Goal: Task Accomplishment & Management: Use online tool/utility

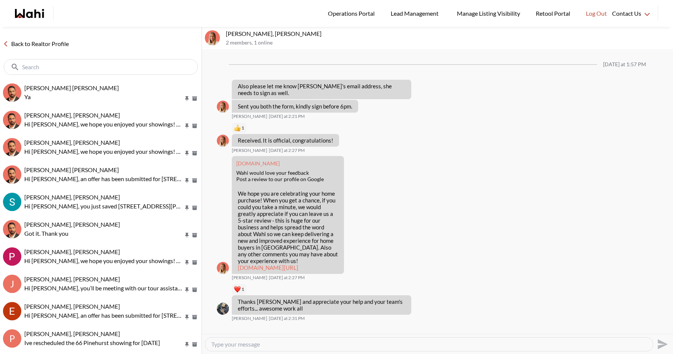
scroll to position [676, 0]
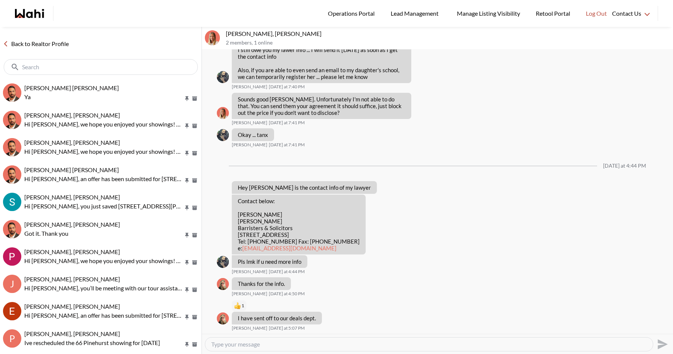
click at [48, 44] on link "Back to Realtor Profile" at bounding box center [36, 44] width 72 height 10
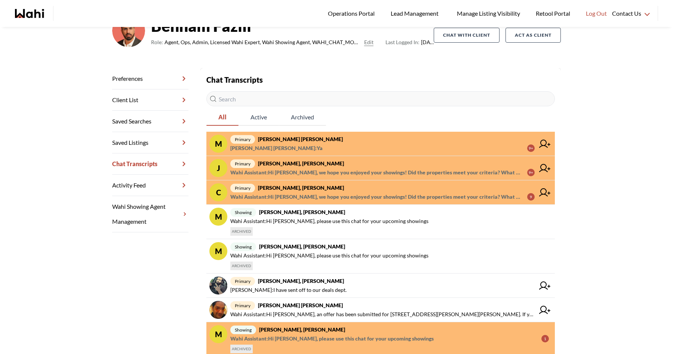
scroll to position [70, 0]
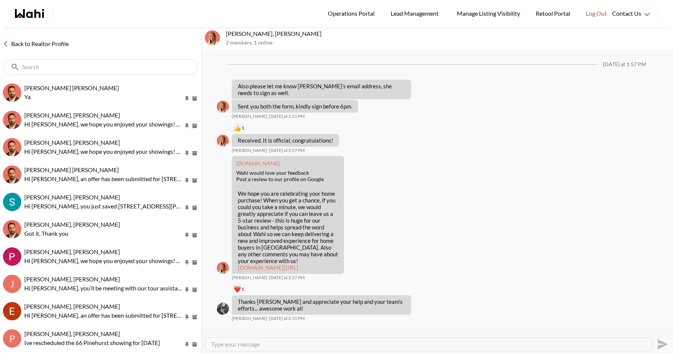
scroll to position [676, 0]
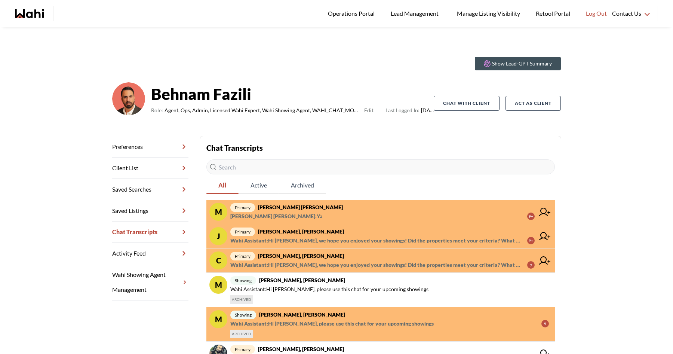
click at [279, 169] on input "text" at bounding box center [380, 166] width 349 height 15
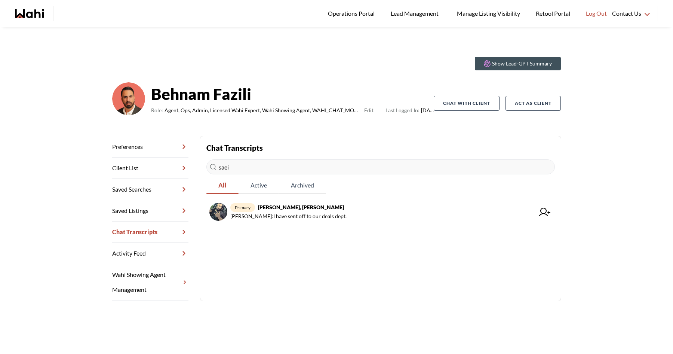
click at [279, 169] on input "saei" at bounding box center [380, 166] width 349 height 15
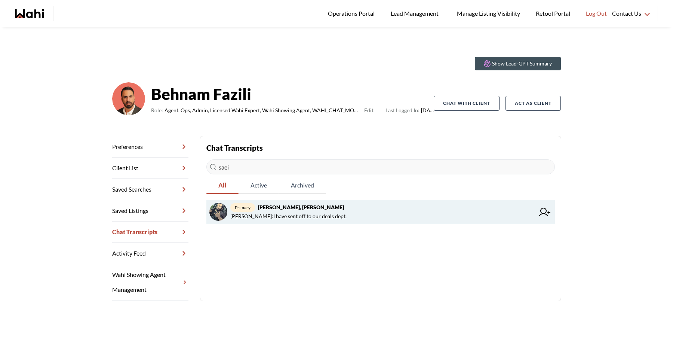
type input "saei"
click at [545, 212] on icon at bounding box center [544, 212] width 11 height 8
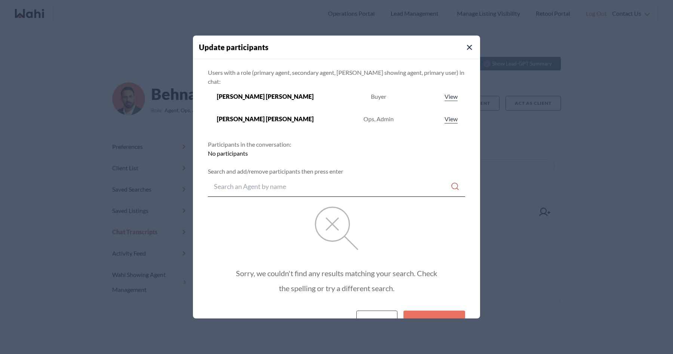
click at [645, 129] on div at bounding box center [336, 177] width 673 height 354
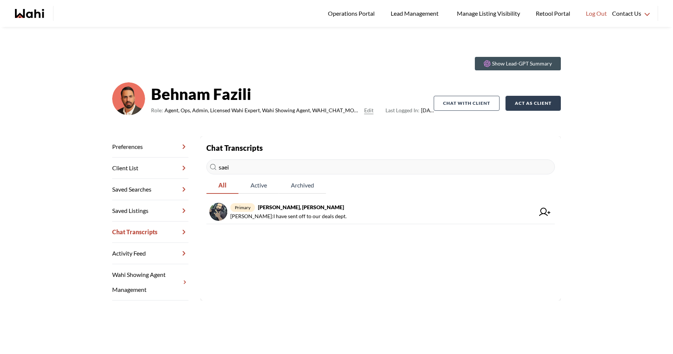
click at [537, 106] on button "Act as Client" at bounding box center [533, 103] width 55 height 15
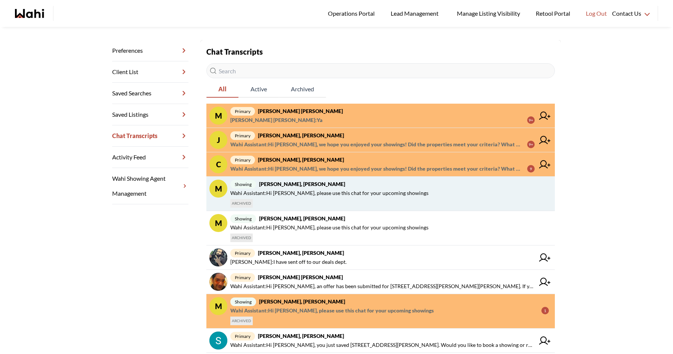
scroll to position [98, 0]
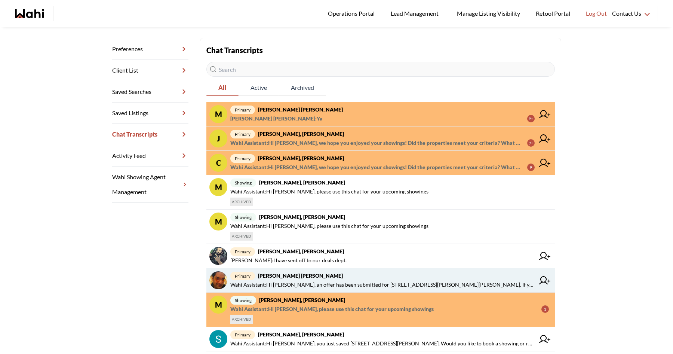
click at [544, 280] on icon at bounding box center [544, 280] width 11 height 8
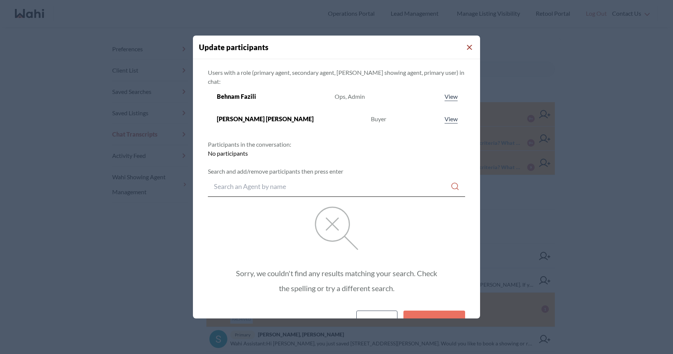
click at [467, 47] on icon "Close Modal" at bounding box center [469, 47] width 5 height 5
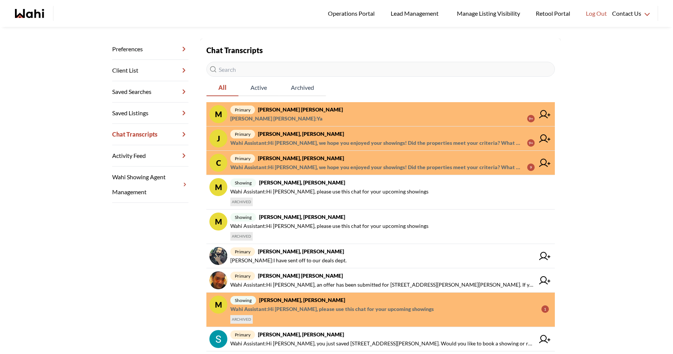
click at [544, 163] on icon at bounding box center [544, 163] width 11 height 8
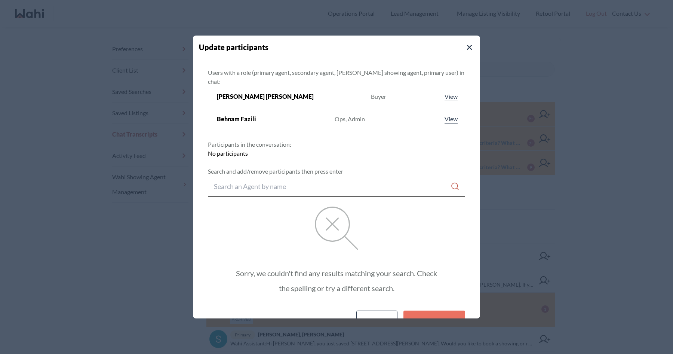
click at [465, 48] on button "Close Modal" at bounding box center [469, 47] width 9 height 9
